Goal: Find specific page/section: Find specific page/section

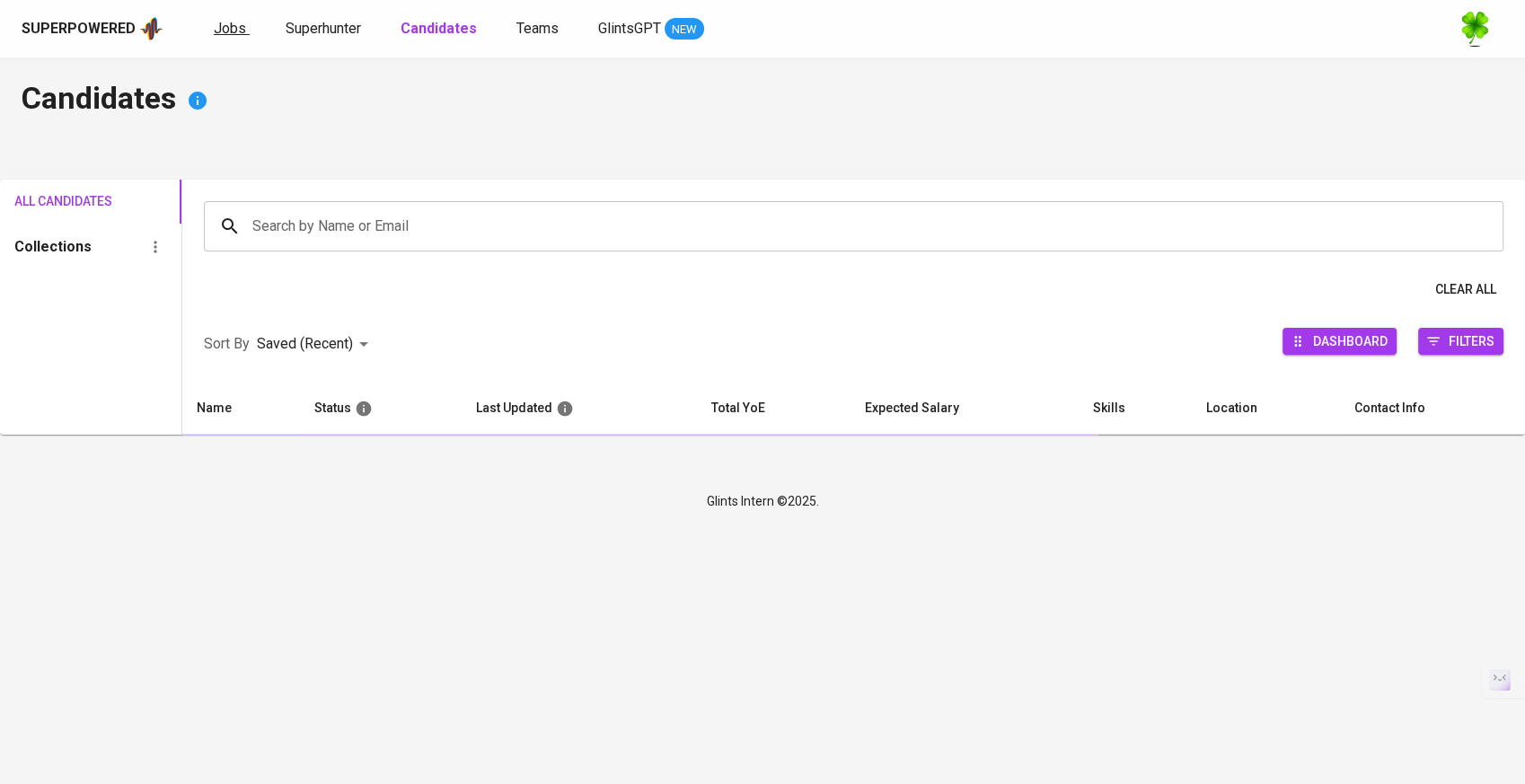
click at [244, 30] on link "Jobs" at bounding box center [231, 29] width 36 height 22
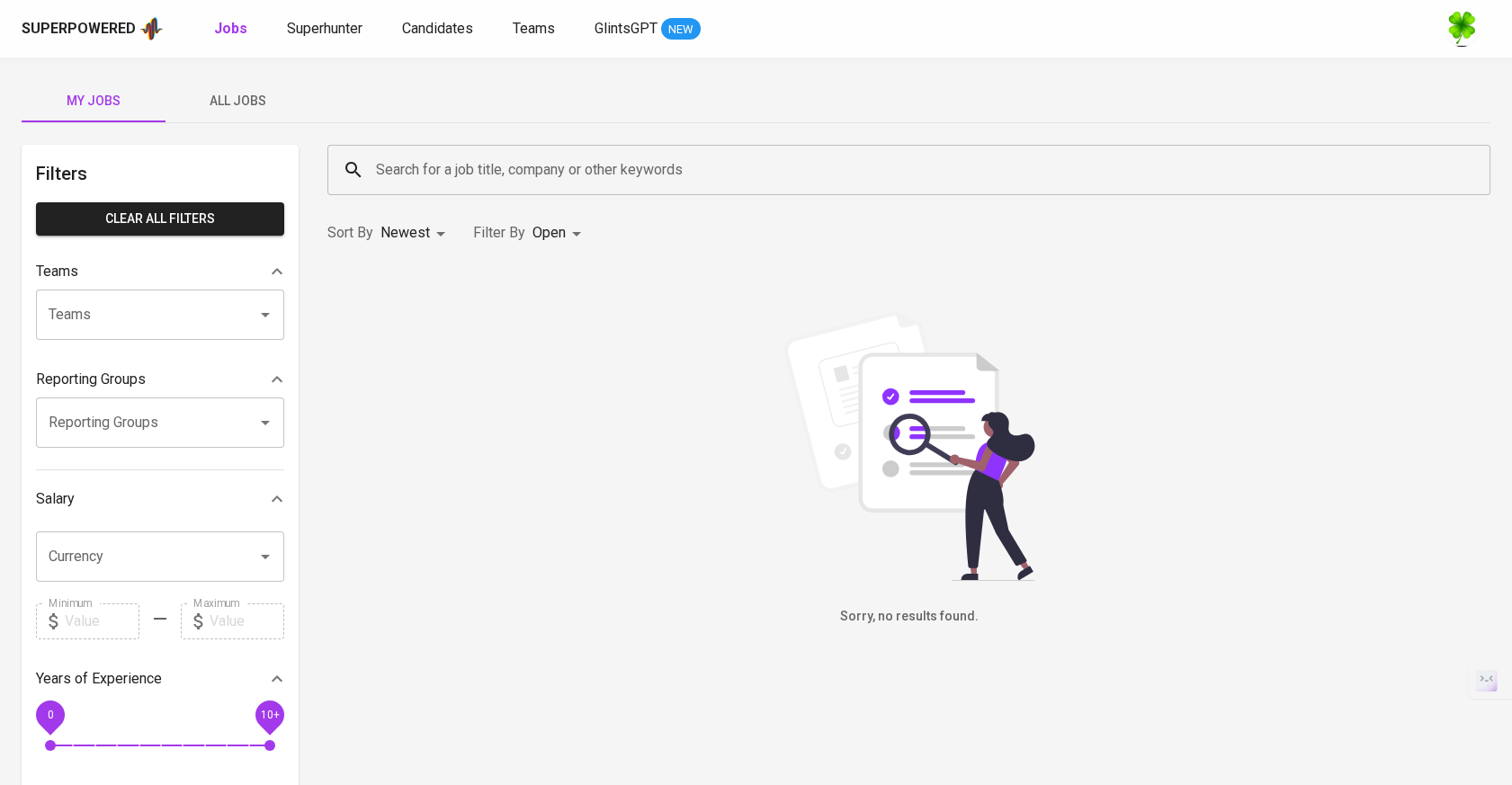
click at [258, 97] on span "All Jobs" at bounding box center [237, 101] width 122 height 22
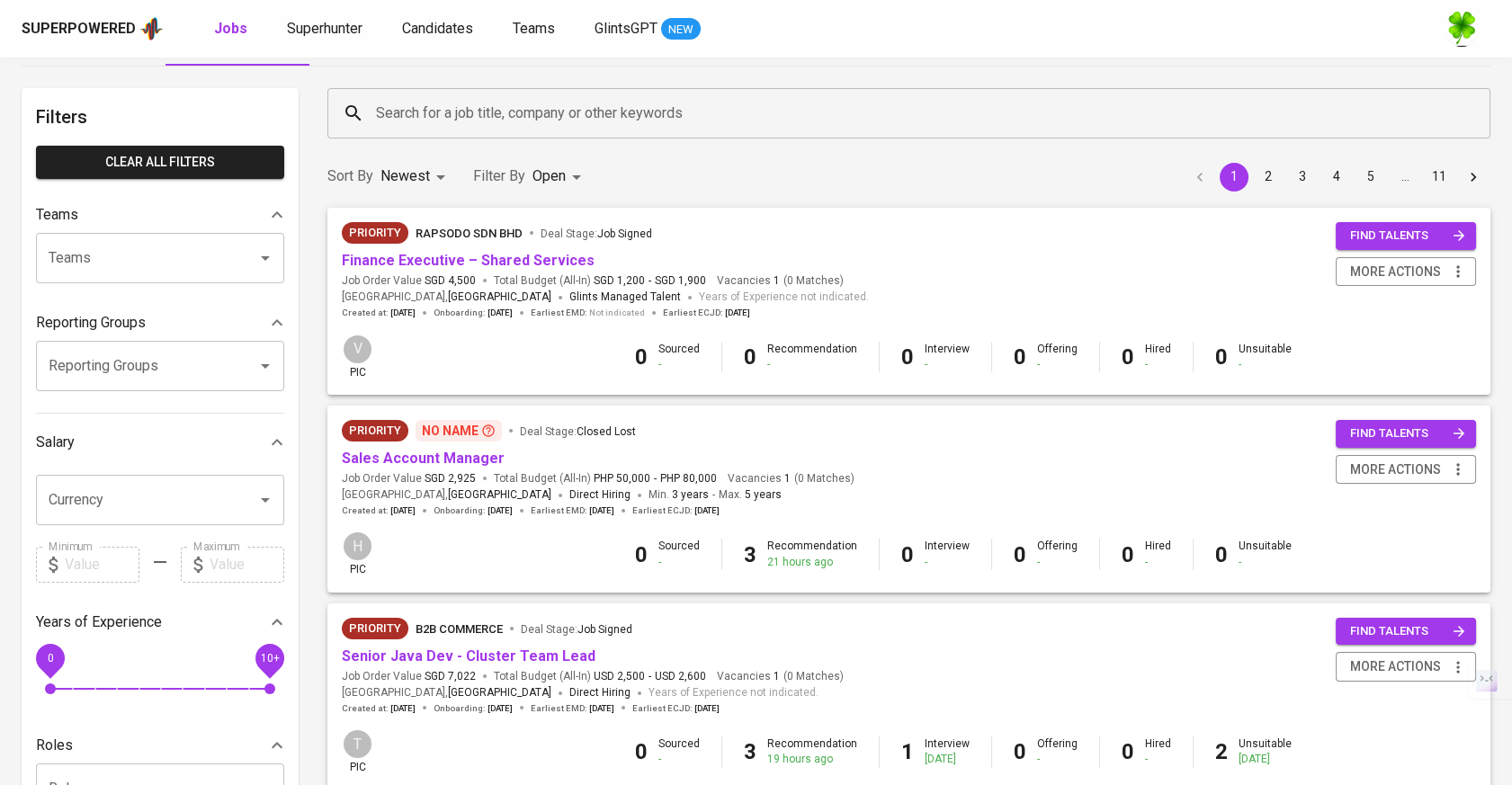
scroll to position [299, 0]
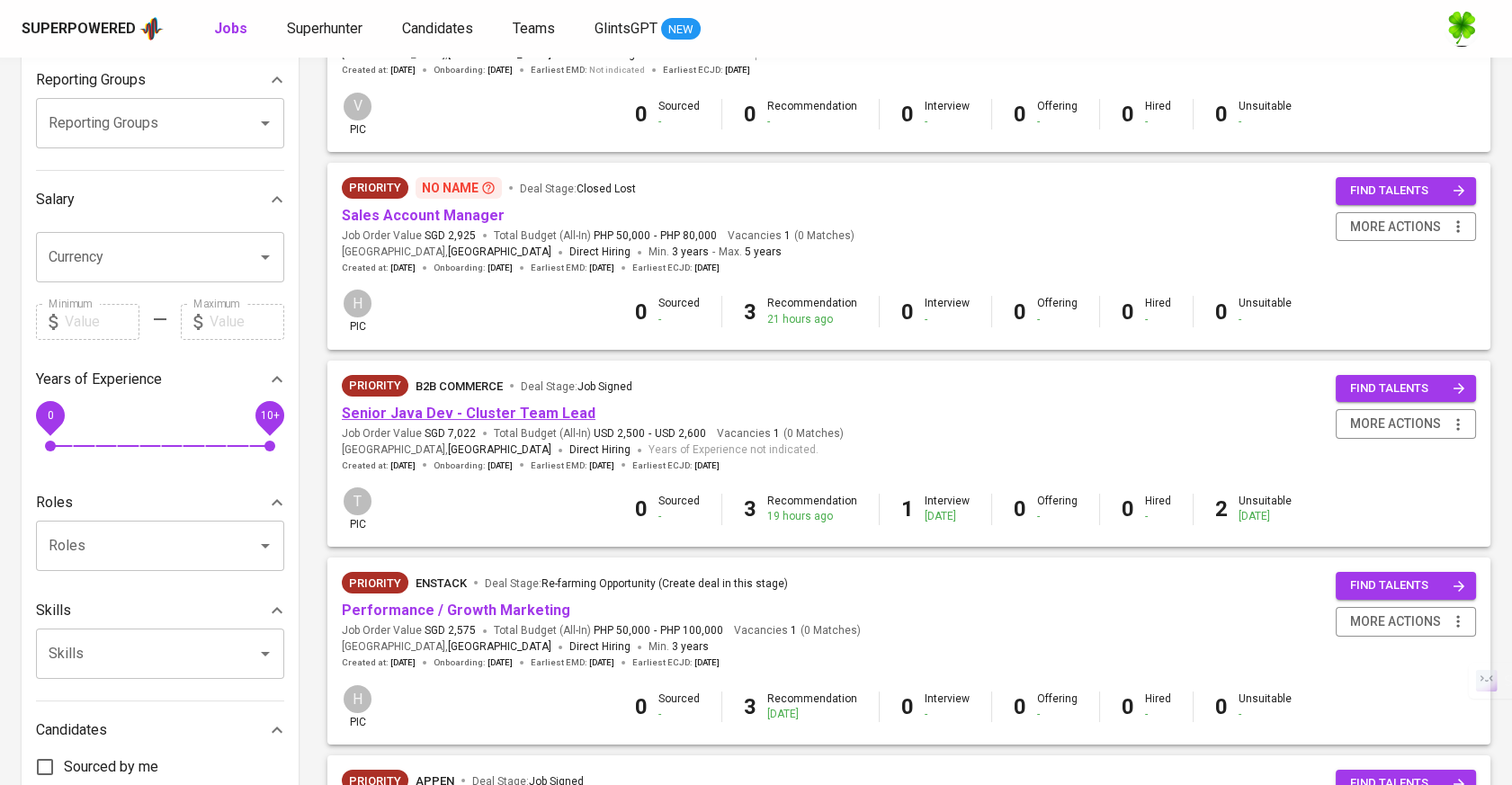
click at [507, 415] on link "Senior Java Dev - Cluster Team Lead" at bounding box center [468, 413] width 254 height 17
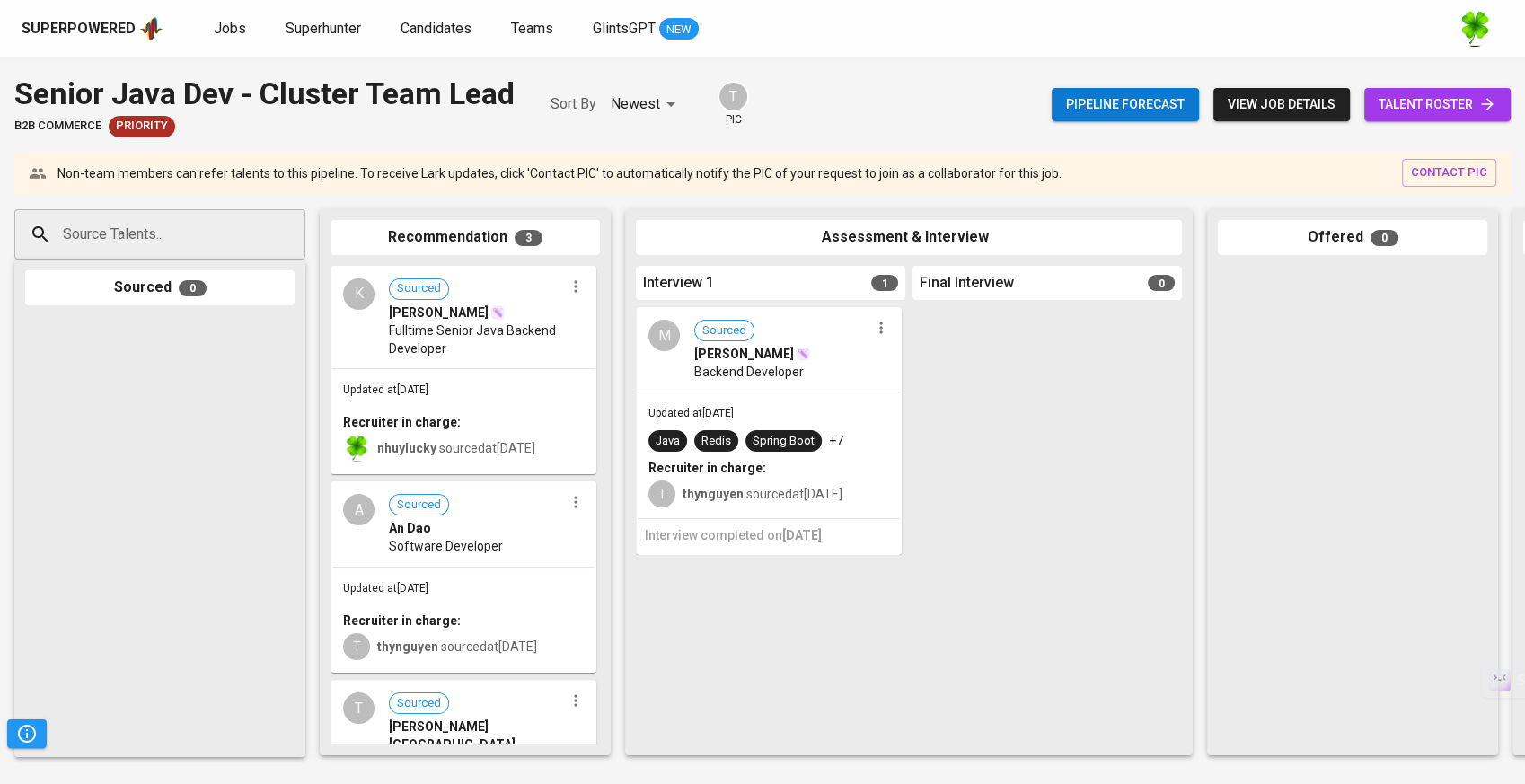
click at [503, 560] on div "A Sourced An Dao Software Developer" at bounding box center [463, 525] width 262 height 83
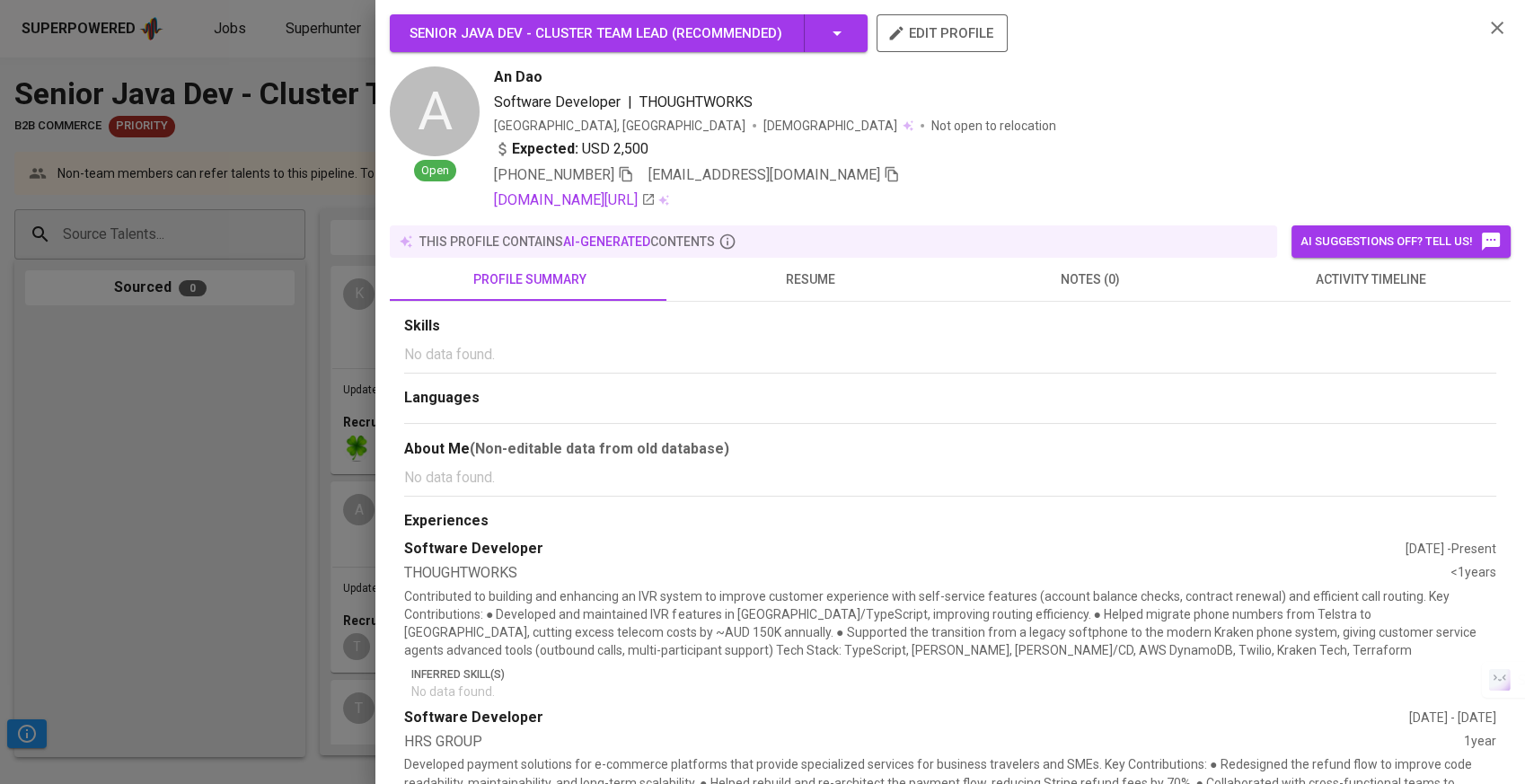
click at [776, 272] on span "resume" at bounding box center [810, 280] width 259 height 22
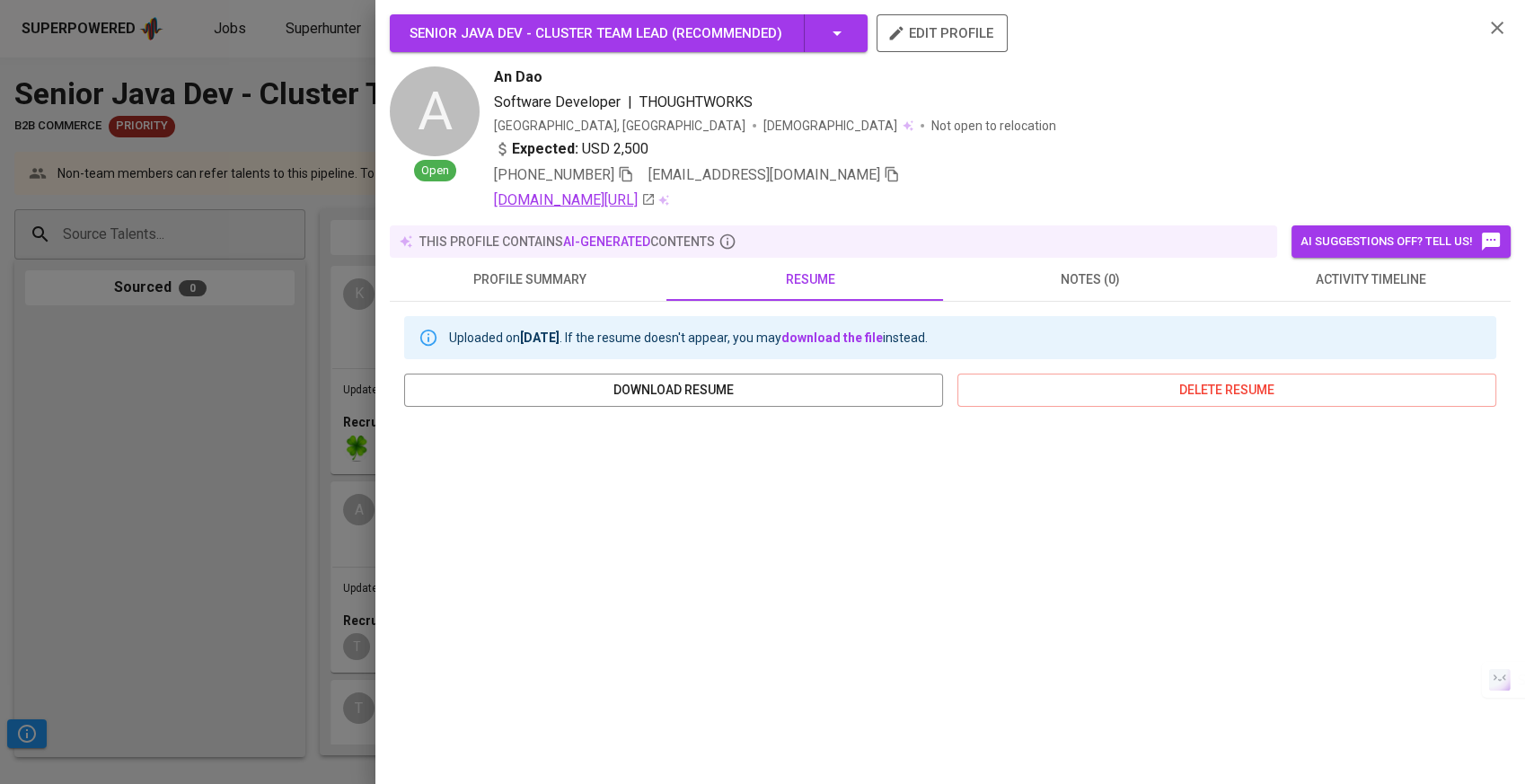
click at [656, 205] on link "[DOMAIN_NAME][URL]" at bounding box center [575, 201] width 161 height 22
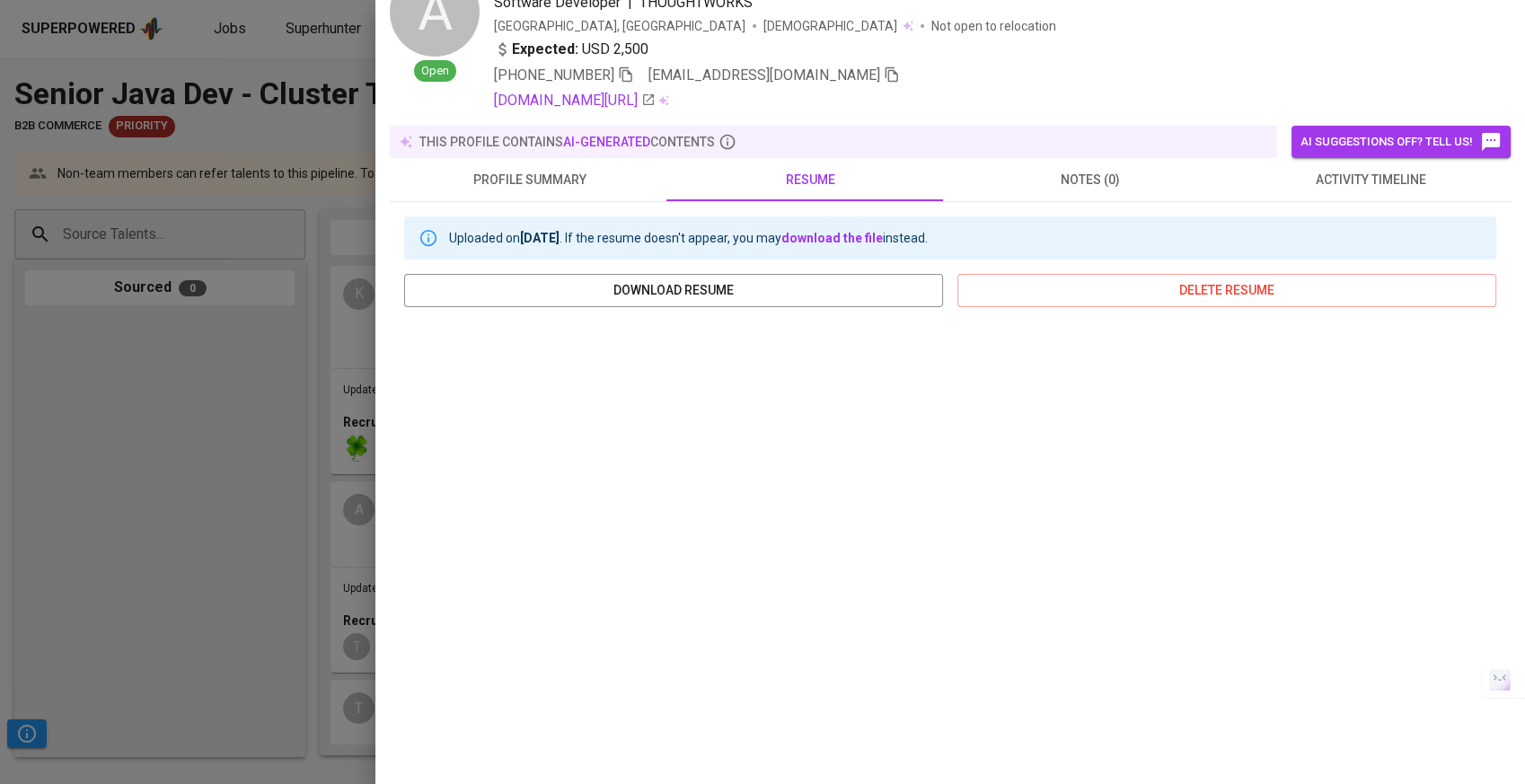
scroll to position [204, 0]
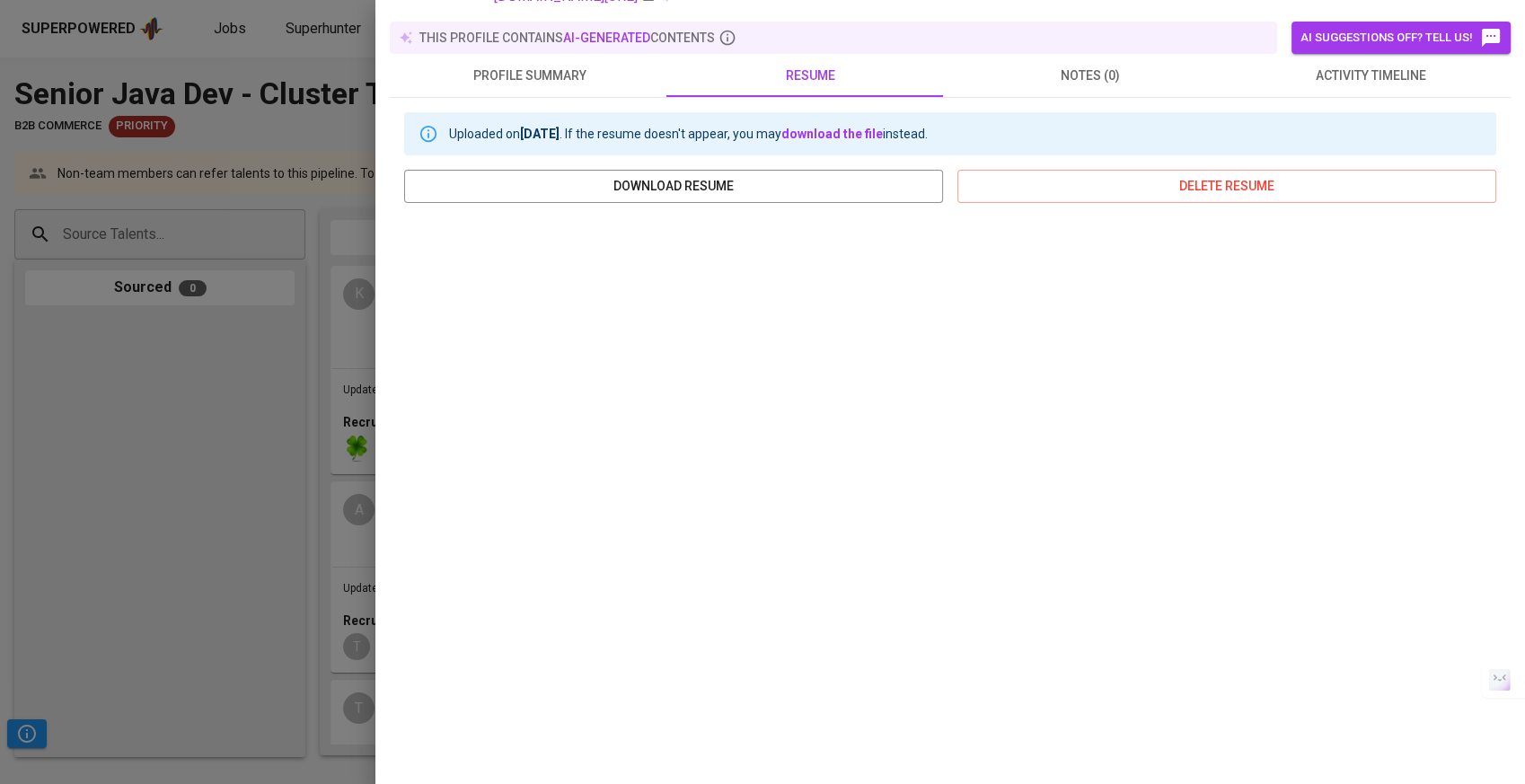
click at [111, 456] on div at bounding box center [762, 392] width 1525 height 784
